Goal: Transaction & Acquisition: Purchase product/service

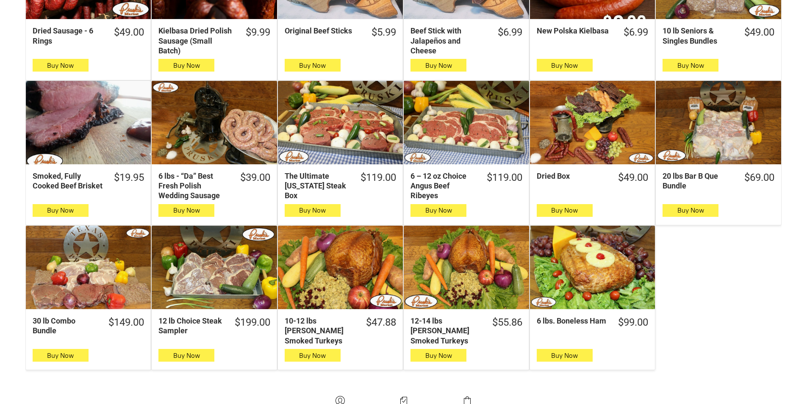
scroll to position [424, 0]
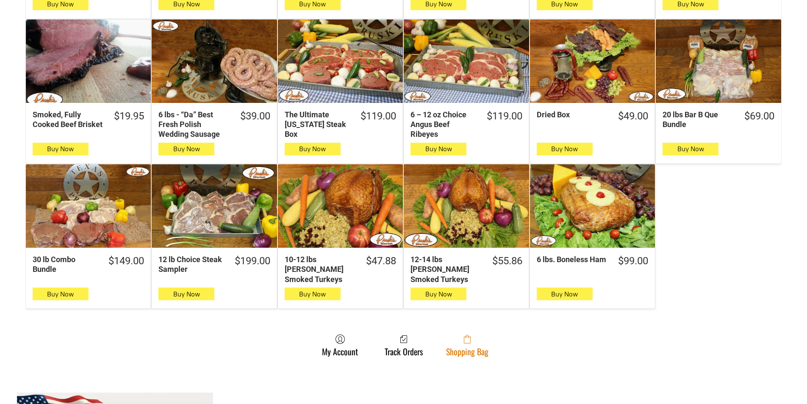
click at [466, 335] on icon at bounding box center [467, 339] width 7 height 8
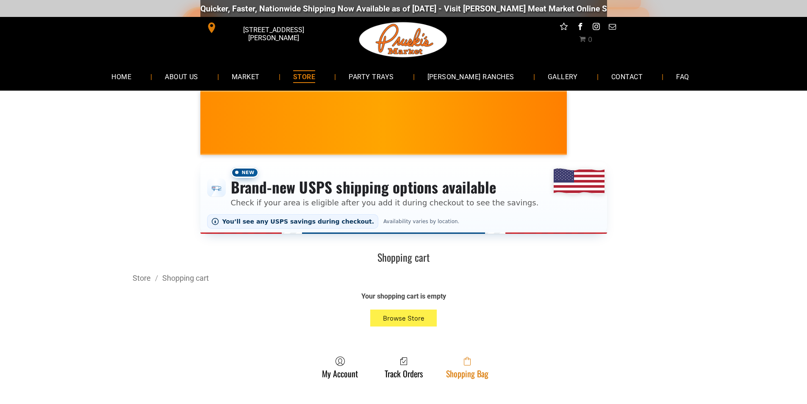
click at [462, 366] on span at bounding box center [467, 361] width 42 height 10
click at [467, 362] on icon at bounding box center [467, 361] width 7 height 8
click at [460, 366] on span at bounding box center [467, 361] width 42 height 10
